Goal: Task Accomplishment & Management: Manage account settings

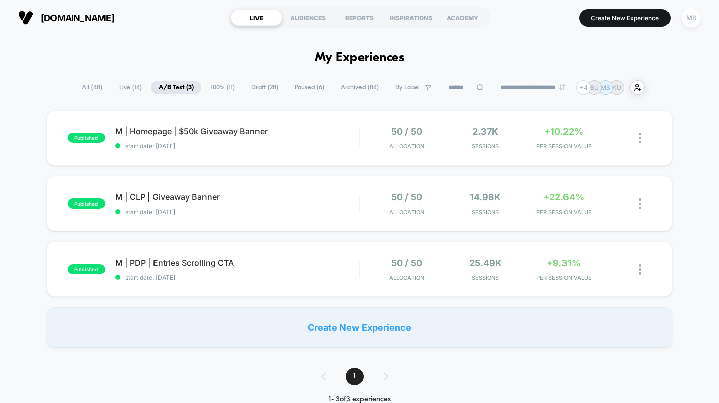
click at [689, 14] on div "MS" at bounding box center [691, 18] width 20 height 20
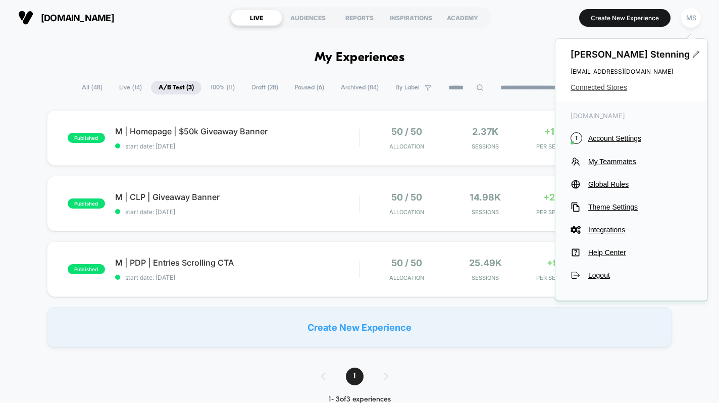
click at [606, 87] on span "Connected Stores" at bounding box center [631, 87] width 122 height 8
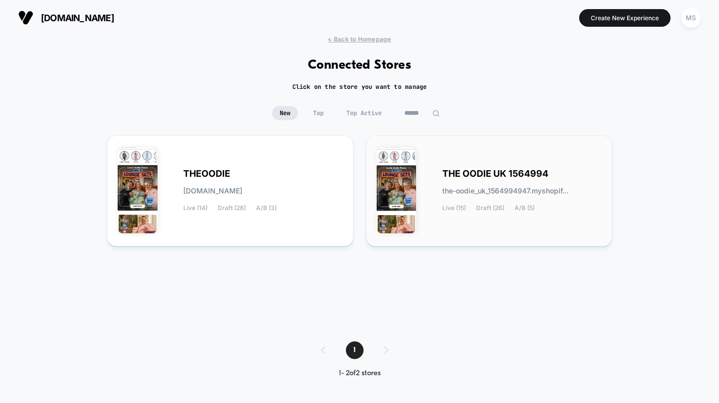
click at [498, 194] on div "THE OODIE UK 1564994 the-oodie_uk_1564994947.myshopif... Live (15) Draft (26) A…" at bounding box center [521, 190] width 159 height 41
